Goal: Use online tool/utility: Utilize a website feature to perform a specific function

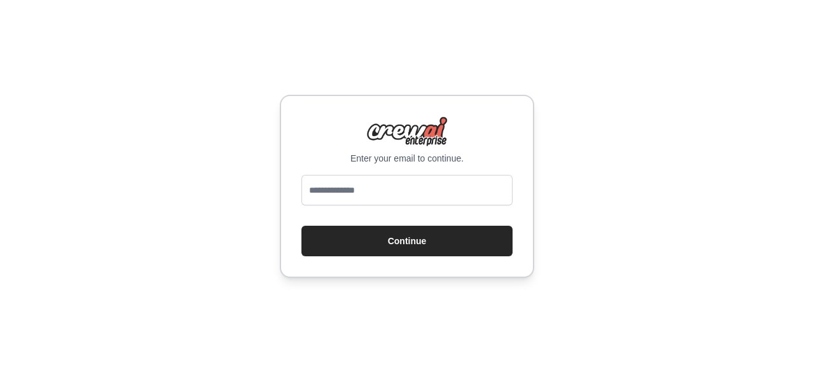
type input "**********"
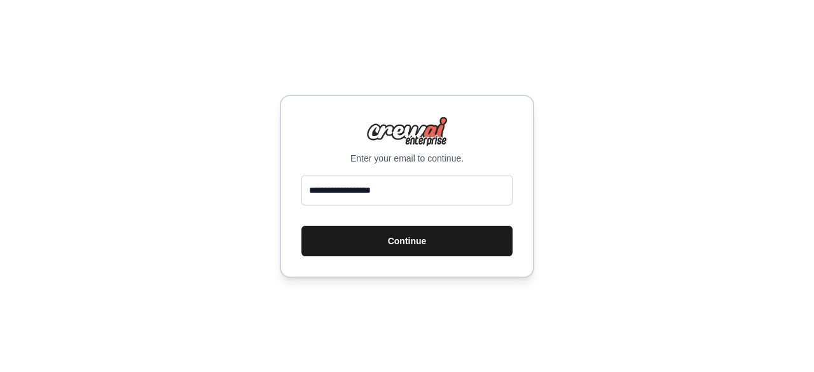
click at [412, 235] on button "Continue" at bounding box center [406, 241] width 211 height 31
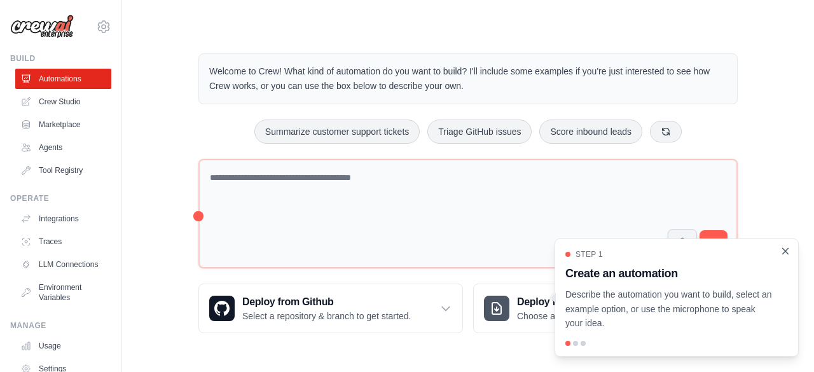
click at [782, 251] on icon "Close walkthrough" at bounding box center [784, 250] width 11 height 11
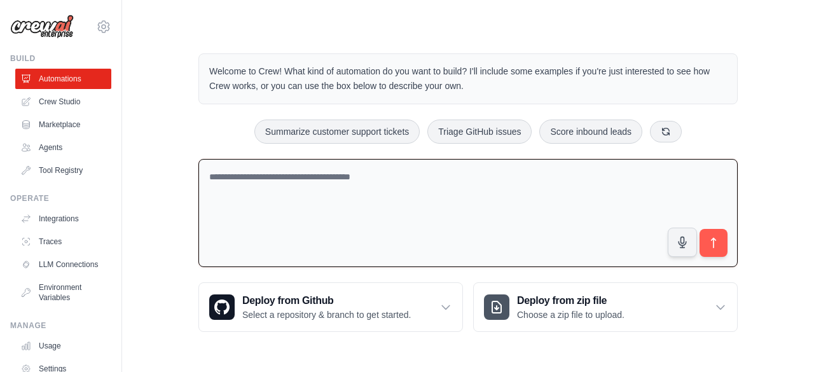
click at [529, 201] on textarea at bounding box center [467, 213] width 539 height 109
paste textarea "**********"
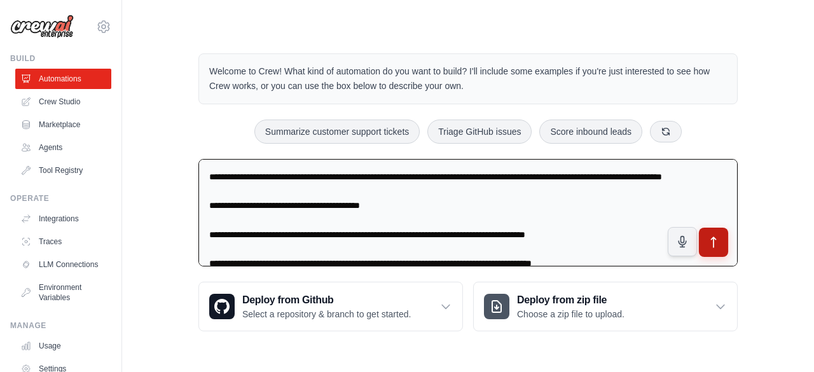
type textarea "**********"
click at [719, 245] on icon "submit" at bounding box center [713, 242] width 13 height 13
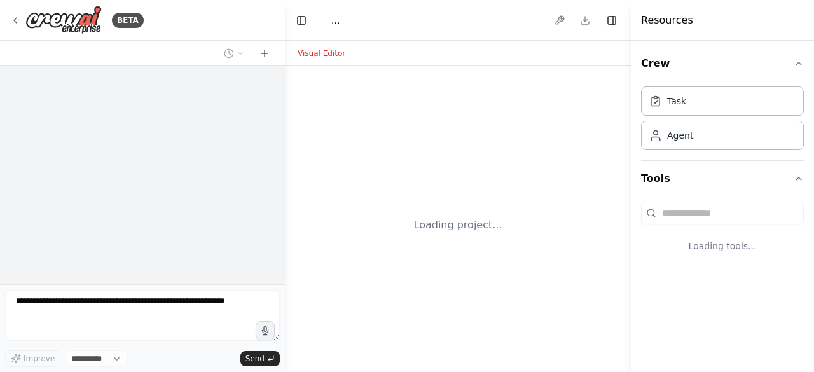
select select "****"
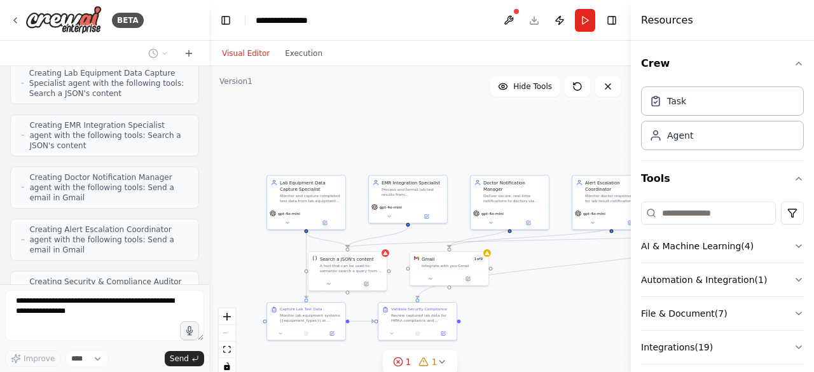
scroll to position [926, 0]
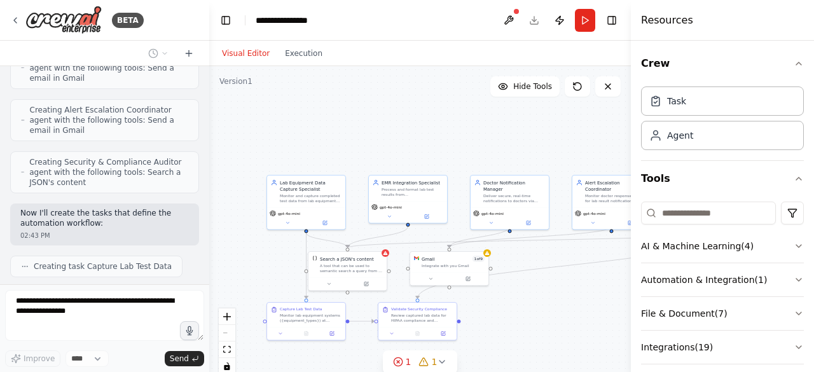
drag, startPoint x: 282, startPoint y: 186, endPoint x: 209, endPoint y: 193, distance: 73.4
click at [209, 193] on div "BETA Design an automation system for a hospital laboratory that automatically d…" at bounding box center [407, 186] width 814 height 372
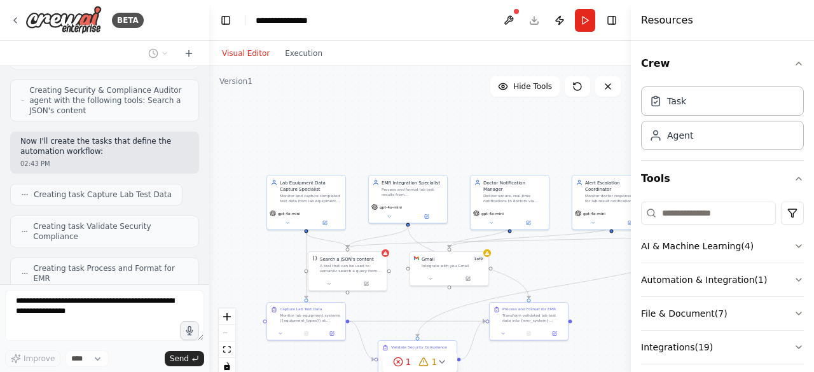
scroll to position [987, 0]
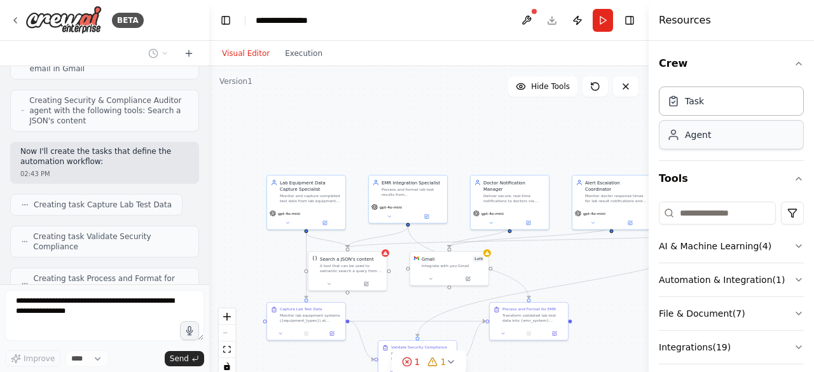
drag, startPoint x: 632, startPoint y: 146, endPoint x: 648, endPoint y: 146, distance: 16.5
click at [648, 146] on div at bounding box center [650, 186] width 5 height 372
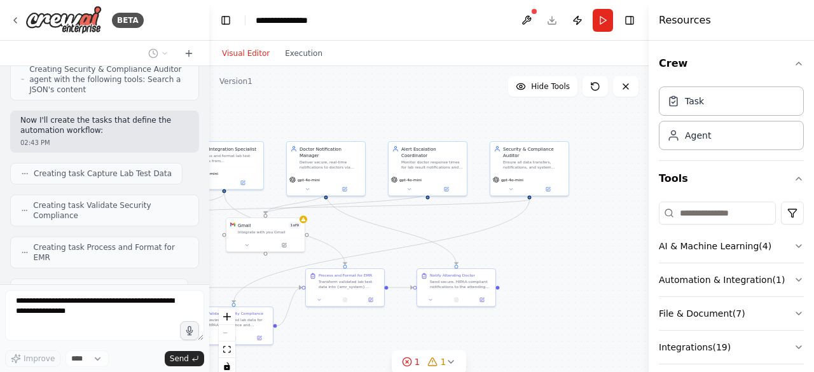
drag, startPoint x: 584, startPoint y: 254, endPoint x: 459, endPoint y: 221, distance: 129.5
click at [456, 221] on div ".deletable-edge-delete-btn { width: 20px; height: 20px; border: 0px solid #ffff…" at bounding box center [428, 225] width 439 height 318
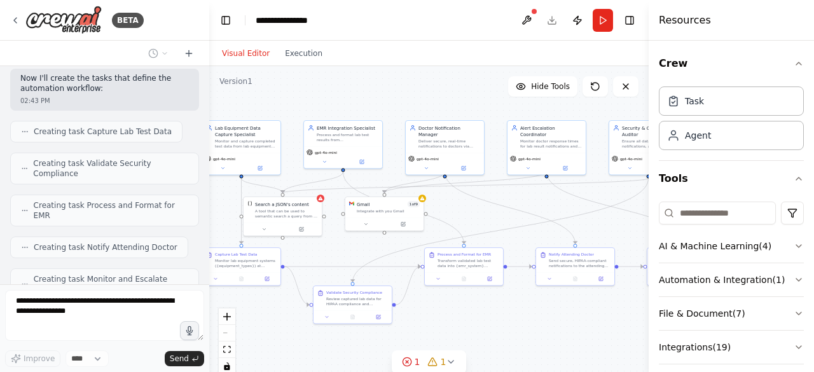
scroll to position [1050, 0]
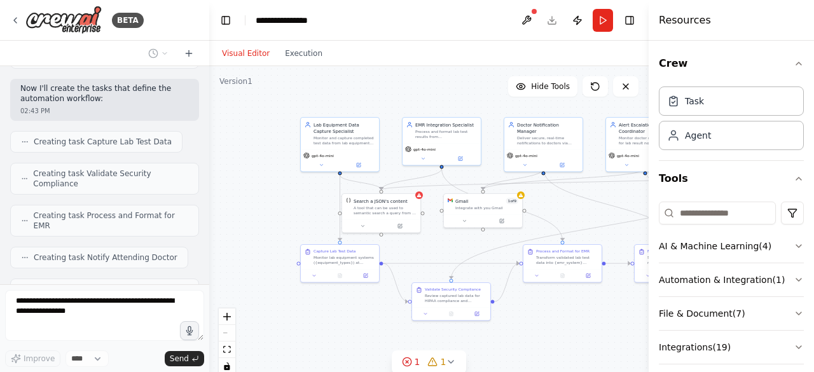
drag, startPoint x: 425, startPoint y: 227, endPoint x: 587, endPoint y: 202, distance: 163.4
click at [587, 202] on div ".deletable-edge-delete-btn { width: 20px; height: 20px; border: 0px solid #ffff…" at bounding box center [428, 225] width 439 height 318
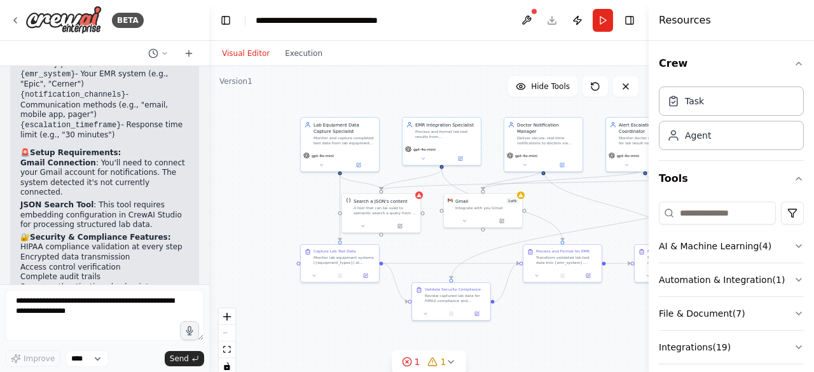
scroll to position [2033, 0]
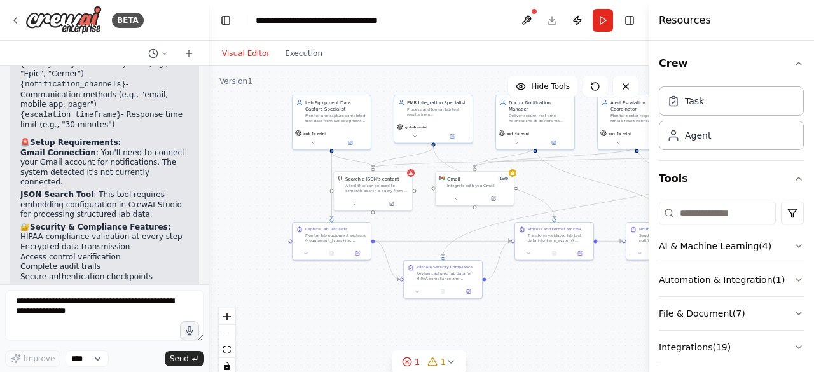
drag, startPoint x: 512, startPoint y: 249, endPoint x: 497, endPoint y: 233, distance: 22.9
click at [497, 233] on div ".deletable-edge-delete-btn { width: 20px; height: 20px; border: 0px solid #ffff…" at bounding box center [428, 225] width 439 height 318
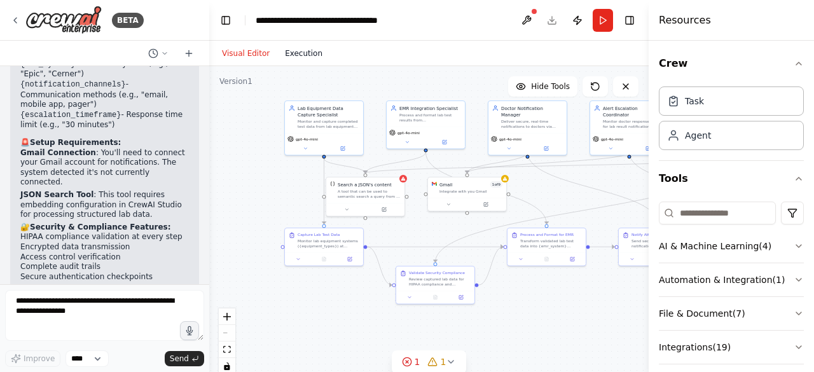
click at [300, 57] on button "Execution" at bounding box center [303, 53] width 53 height 15
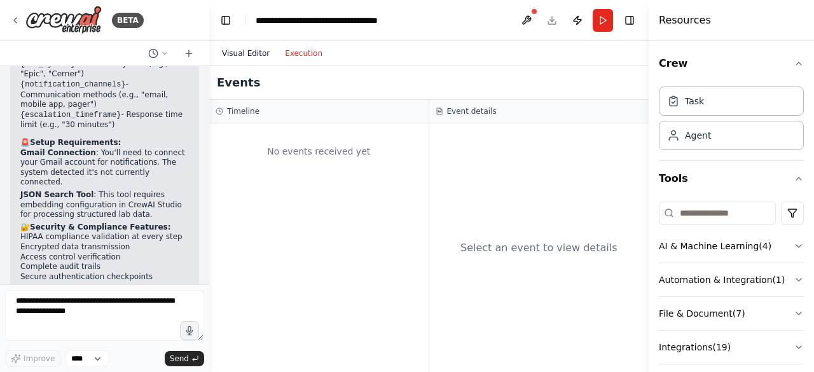
click at [250, 54] on button "Visual Editor" at bounding box center [245, 53] width 63 height 15
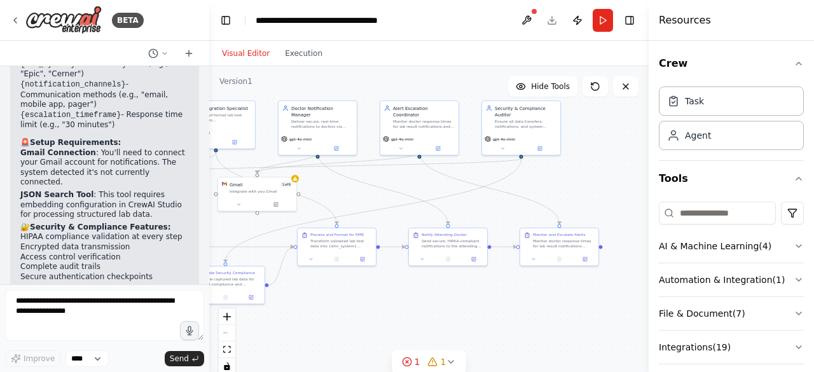
drag, startPoint x: 512, startPoint y: 268, endPoint x: 303, endPoint y: 268, distance: 209.8
click at [303, 268] on div ".deletable-edge-delete-btn { width: 20px; height: 20px; border: 0px solid #ffff…" at bounding box center [428, 225] width 439 height 318
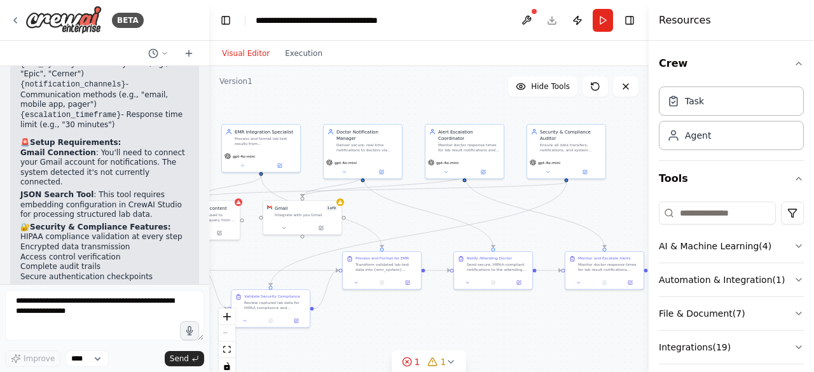
drag, startPoint x: 467, startPoint y: 173, endPoint x: 507, endPoint y: 191, distance: 44.4
click at [507, 191] on div ".deletable-edge-delete-btn { width: 20px; height: 20px; border: 0px solid #ffff…" at bounding box center [428, 225] width 439 height 318
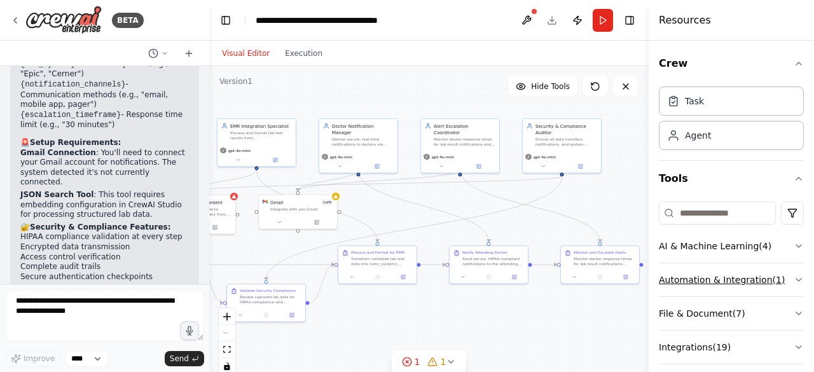
scroll to position [78, 0]
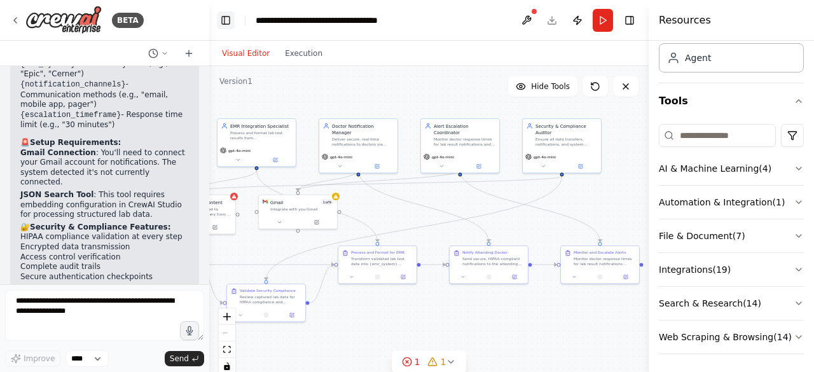
click at [227, 15] on button "Toggle Left Sidebar" at bounding box center [226, 20] width 18 height 18
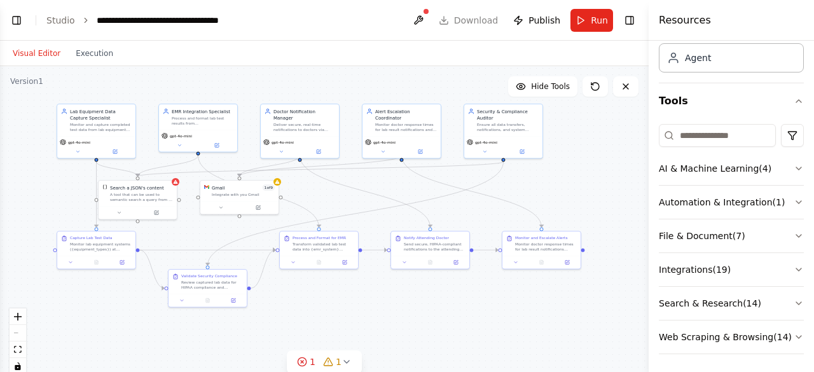
drag, startPoint x: 143, startPoint y: 100, endPoint x: 294, endPoint y: 85, distance: 151.4
click at [294, 85] on div ".deletable-edge-delete-btn { width: 20px; height: 20px; border: 0px solid #ffff…" at bounding box center [324, 225] width 648 height 318
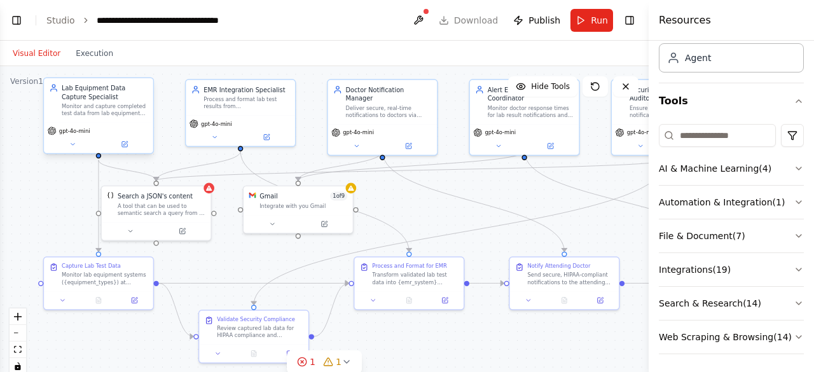
click at [134, 118] on div "Lab Equipment Data Capture Specialist Monitor and capture completed test data f…" at bounding box center [98, 100] width 109 height 45
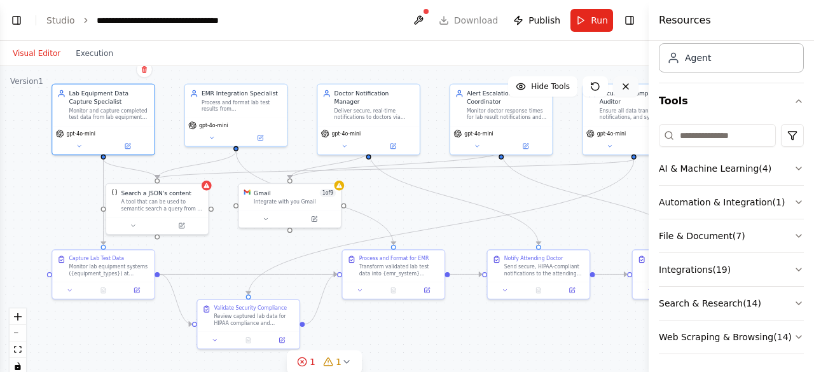
click at [629, 85] on icon at bounding box center [626, 86] width 10 height 10
click at [624, 86] on icon at bounding box center [626, 86] width 10 height 10
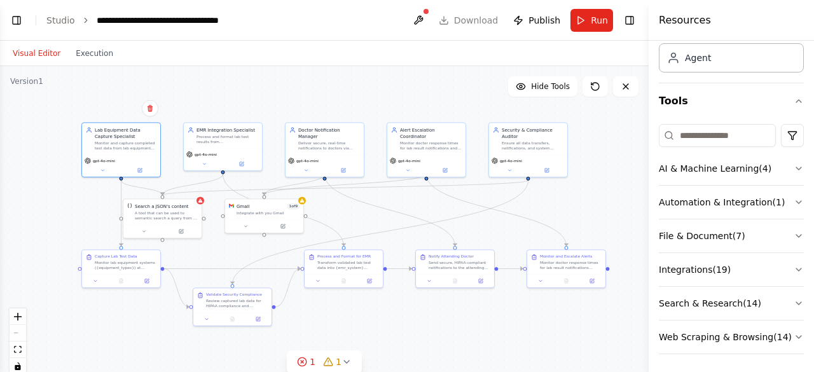
drag, startPoint x: 491, startPoint y: 182, endPoint x: 409, endPoint y: 210, distance: 87.5
click at [409, 210] on div ".deletable-edge-delete-btn { width: 20px; height: 20px; border: 0px solid #ffff…" at bounding box center [324, 225] width 648 height 318
click at [19, 20] on button "Toggle Left Sidebar" at bounding box center [17, 20] width 18 height 18
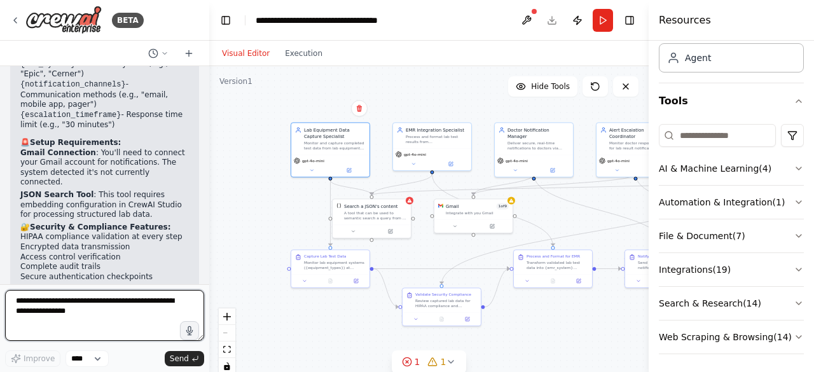
click at [74, 306] on textarea at bounding box center [104, 315] width 199 height 51
type textarea "**********"
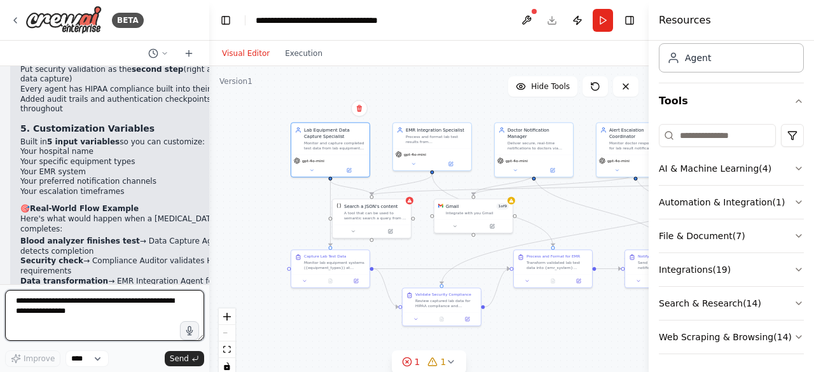
scroll to position [3375, 0]
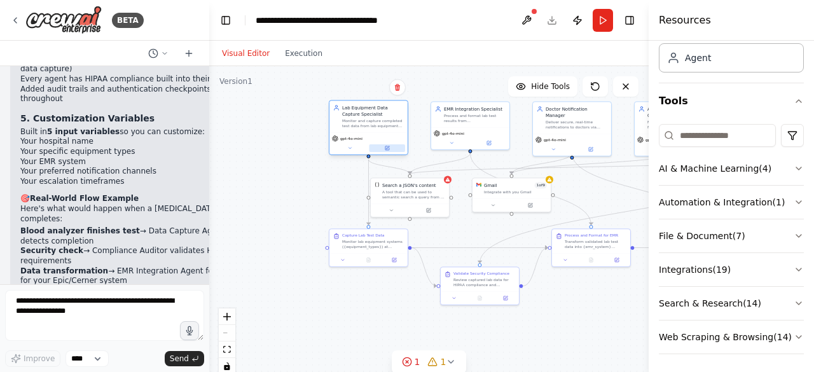
drag, startPoint x: 475, startPoint y: 170, endPoint x: 376, endPoint y: 151, distance: 101.0
click at [507, 149] on div ".deletable-edge-delete-btn { width: 20px; height: 20px; border: 0px solid #ffff…" at bounding box center [428, 225] width 439 height 318
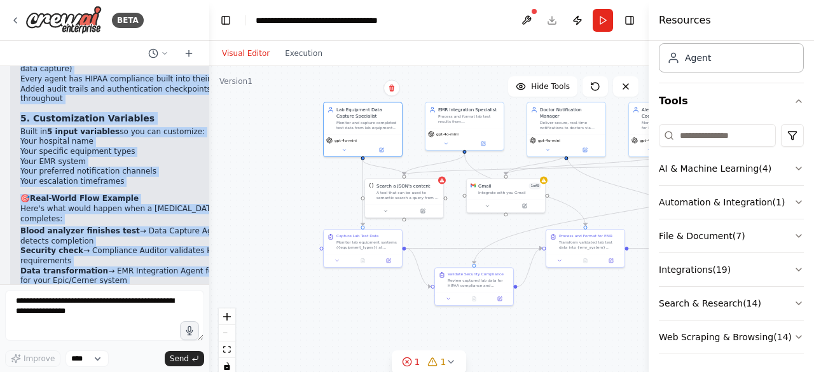
drag, startPoint x: 20, startPoint y: 100, endPoint x: 144, endPoint y: 249, distance: 192.8
copy div "Great question! Let me break down the complete flow of what I just created for …"
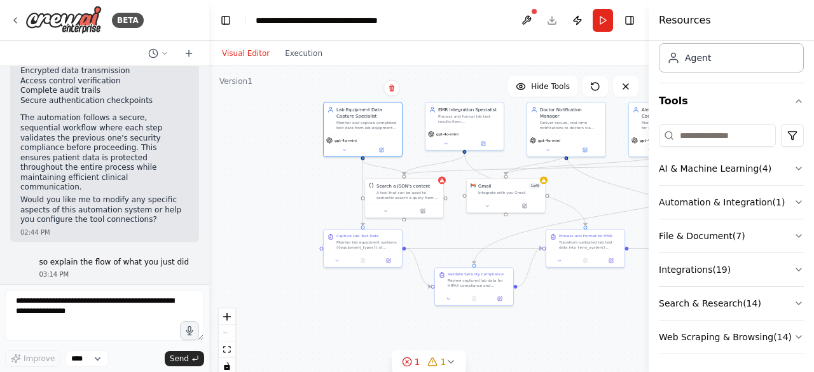
scroll to position [2209, 0]
copy div "Great question! Let me break down the complete flow of what I just created for …"
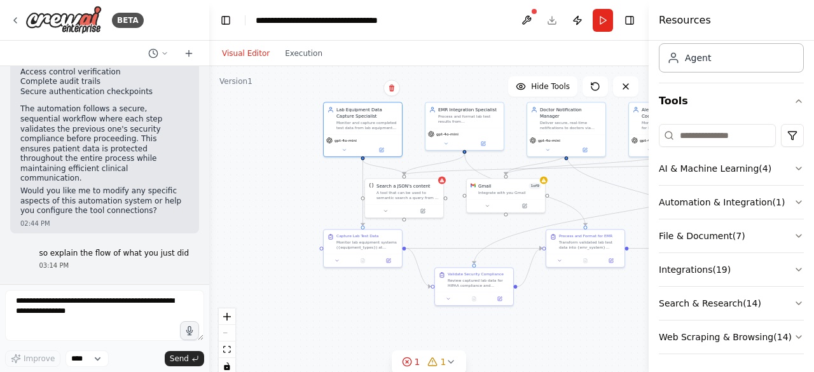
scroll to position [2220, 0]
click at [10, 21] on icon at bounding box center [15, 20] width 10 height 10
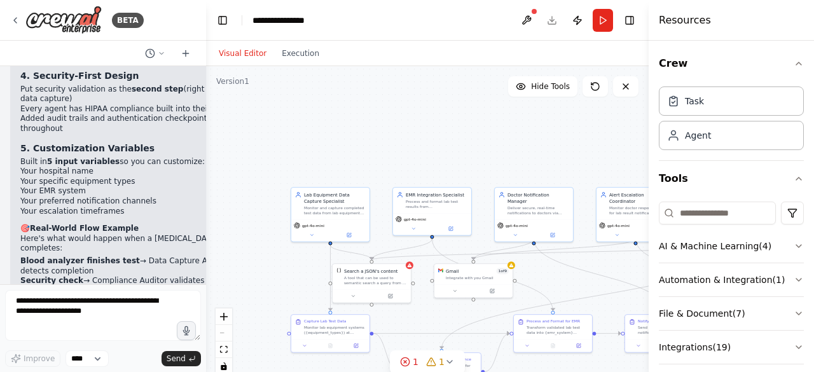
scroll to position [4365, 0]
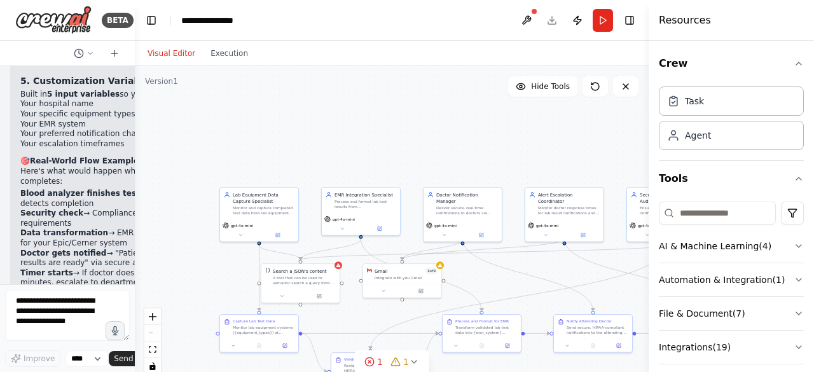
drag, startPoint x: 206, startPoint y: 161, endPoint x: 0, endPoint y: 168, distance: 206.1
click at [0, 168] on div "BETA Design an automation system for a hospital laboratory that automatically d…" at bounding box center [67, 186] width 135 height 372
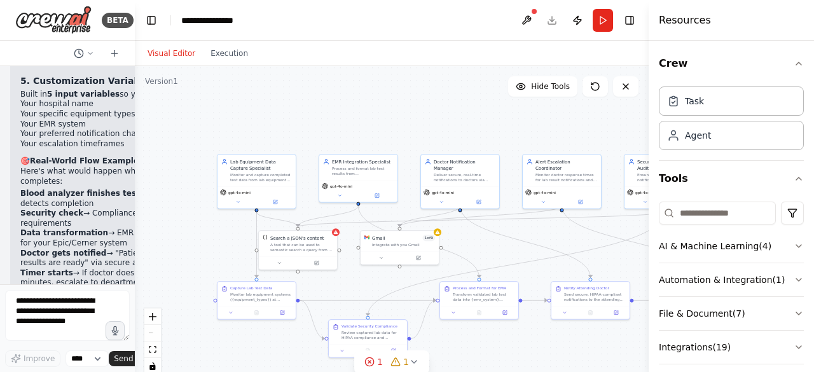
drag, startPoint x: 375, startPoint y: 154, endPoint x: 373, endPoint y: 121, distance: 33.2
click at [373, 121] on div ".deletable-edge-delete-btn { width: 20px; height: 20px; border: 0px solid #ffff…" at bounding box center [392, 225] width 514 height 318
click at [154, 20] on button "Toggle Left Sidebar" at bounding box center [151, 20] width 18 height 18
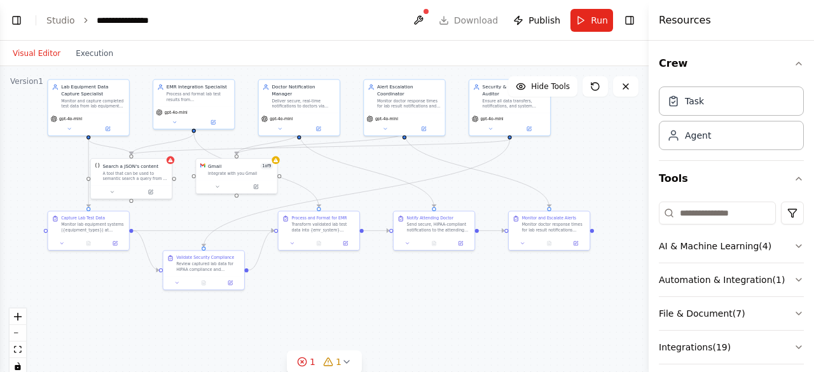
drag, startPoint x: 273, startPoint y: 203, endPoint x: 243, endPoint y: 129, distance: 79.6
click at [243, 129] on div ".deletable-edge-delete-btn { width: 20px; height: 20px; border: 0px solid #ffff…" at bounding box center [324, 225] width 648 height 318
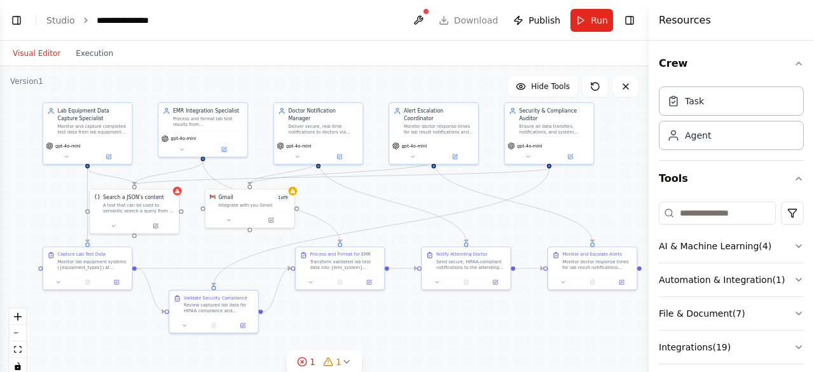
drag, startPoint x: 236, startPoint y: 129, endPoint x: 252, endPoint y: 158, distance: 32.7
click at [252, 158] on div ".deletable-edge-delete-btn { width: 20px; height: 20px; border: 0px solid #ffff…" at bounding box center [324, 225] width 648 height 318
click at [626, 79] on button at bounding box center [625, 86] width 25 height 20
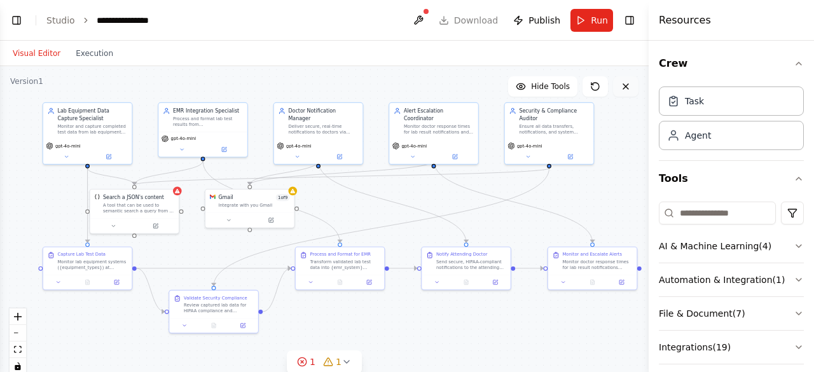
click at [626, 79] on button at bounding box center [625, 86] width 25 height 20
click at [619, 87] on button at bounding box center [625, 86] width 25 height 20
click at [25, 22] on header "**********" at bounding box center [324, 20] width 648 height 41
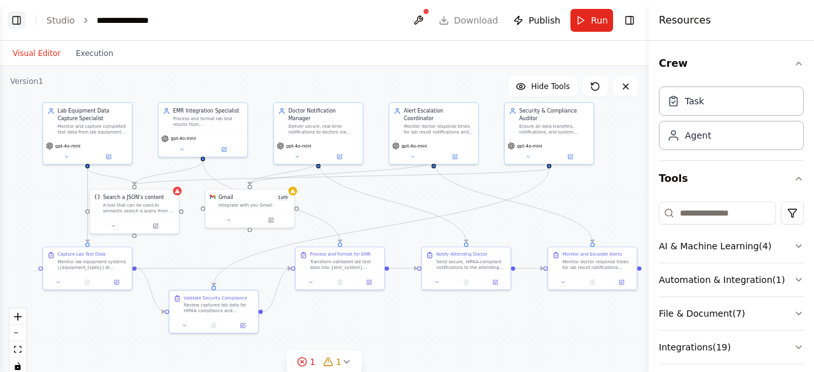
click at [20, 20] on button "Toggle Left Sidebar" at bounding box center [17, 20] width 18 height 18
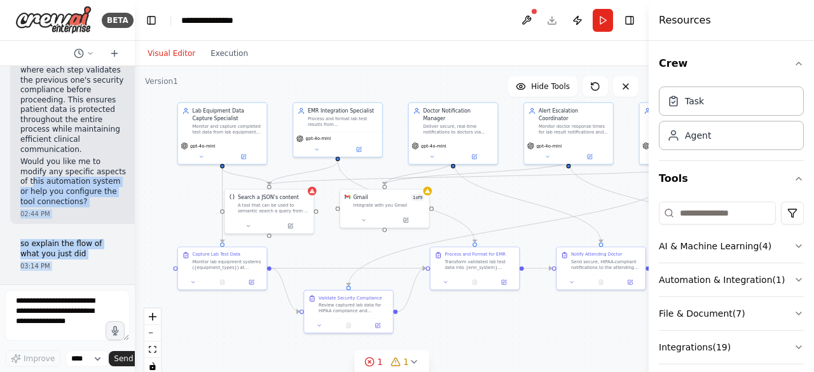
scroll to position [3160, 0]
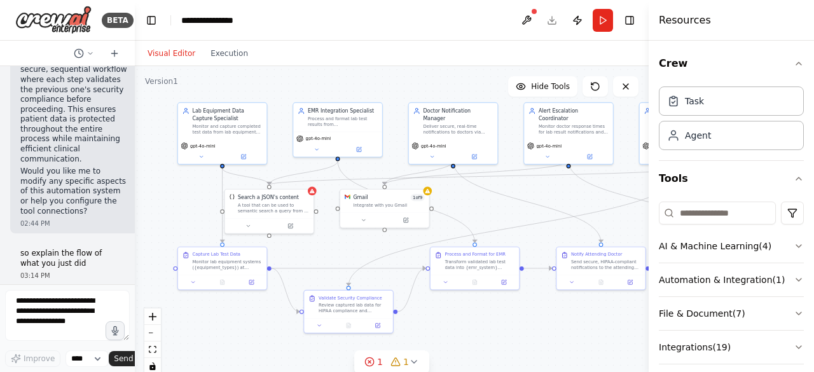
drag, startPoint x: 102, startPoint y: 256, endPoint x: 16, endPoint y: 251, distance: 86.6
copy div "🔄 Lor Ipsumdolor Sitametc A Elits Doei 7: Temp Incidid Utl Etdolorem → Aliq Eni…"
click at [148, 20] on button "Toggle Left Sidebar" at bounding box center [151, 20] width 18 height 18
